Goal: Navigation & Orientation: Go to known website

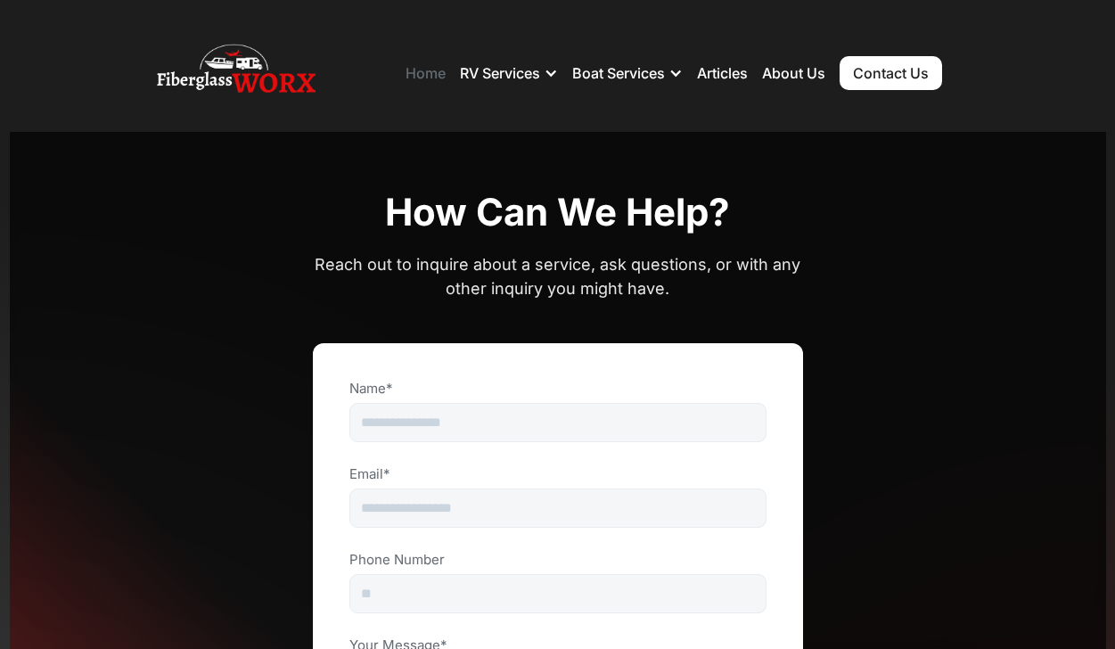
click at [434, 76] on link "Home" at bounding box center [425, 73] width 40 height 18
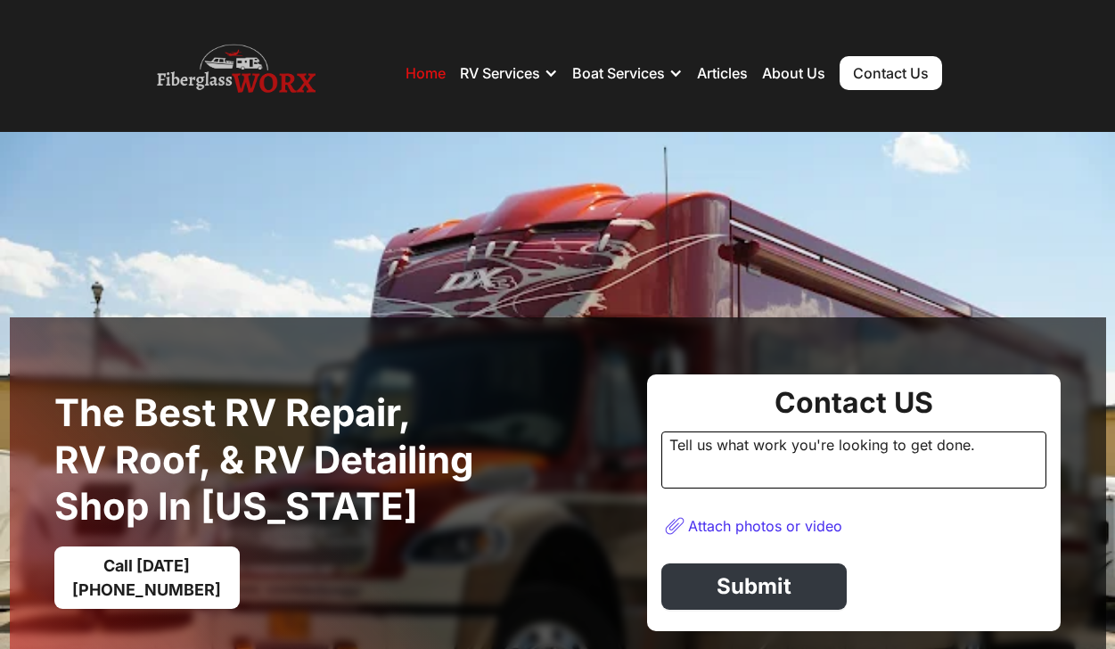
click at [197, 61] on img at bounding box center [236, 72] width 159 height 71
